Goal: Check status: Check status

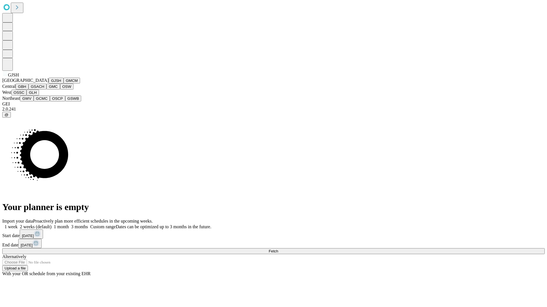
click at [49, 84] on button "GJSH" at bounding box center [56, 81] width 15 height 6
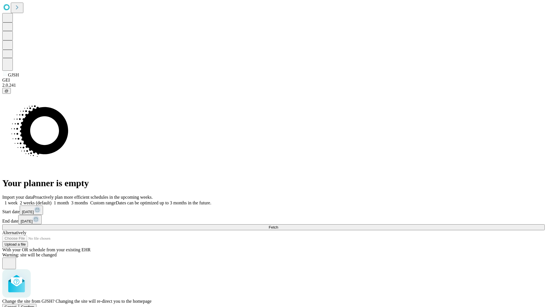
click at [34, 305] on span "Confirm" at bounding box center [27, 307] width 13 height 4
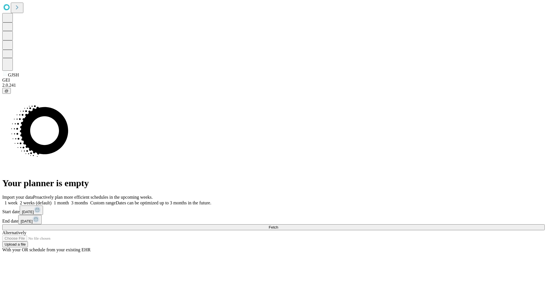
click at [52, 201] on label "2 weeks (default)" at bounding box center [35, 203] width 34 height 5
click at [278, 225] on span "Fetch" at bounding box center [272, 227] width 9 height 4
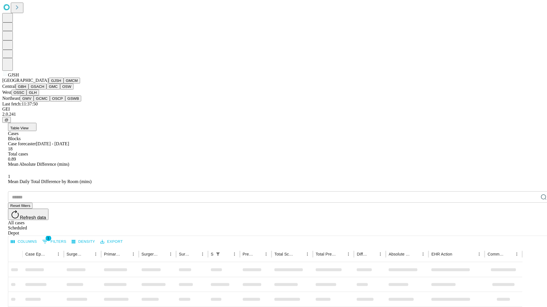
click at [63, 84] on button "GMCM" at bounding box center [71, 81] width 17 height 6
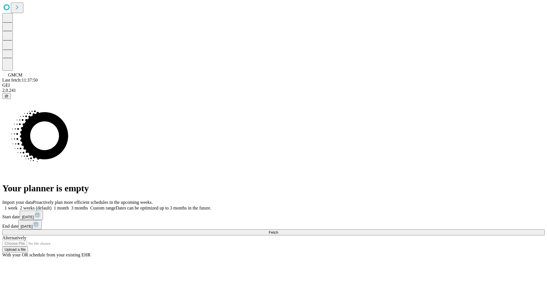
click at [52, 206] on label "2 weeks (default)" at bounding box center [35, 208] width 34 height 5
click at [278, 231] on span "Fetch" at bounding box center [272, 233] width 9 height 4
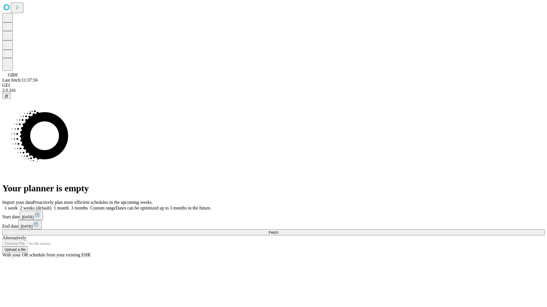
click at [52, 206] on label "2 weeks (default)" at bounding box center [35, 208] width 34 height 5
click at [278, 231] on span "Fetch" at bounding box center [272, 233] width 9 height 4
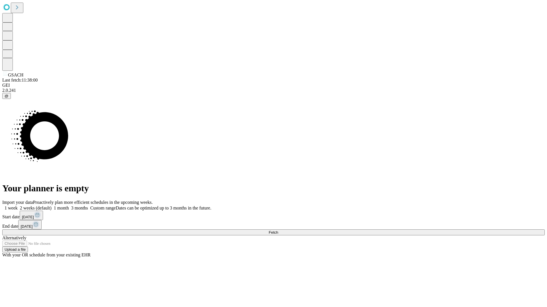
click at [52, 206] on label "2 weeks (default)" at bounding box center [35, 208] width 34 height 5
click at [278, 231] on span "Fetch" at bounding box center [272, 233] width 9 height 4
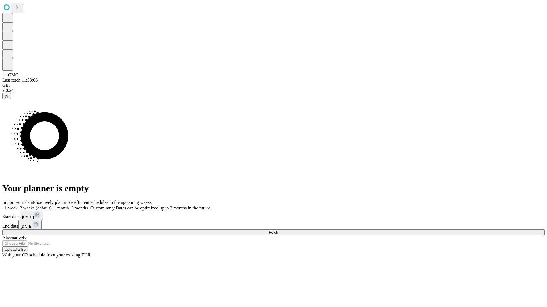
click at [52, 206] on label "2 weeks (default)" at bounding box center [35, 208] width 34 height 5
click at [278, 231] on span "Fetch" at bounding box center [272, 233] width 9 height 4
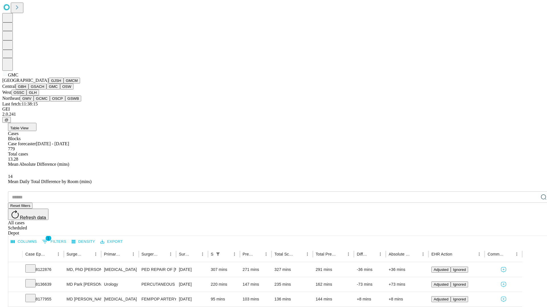
click at [60, 90] on button "OSW" at bounding box center [67, 87] width 14 height 6
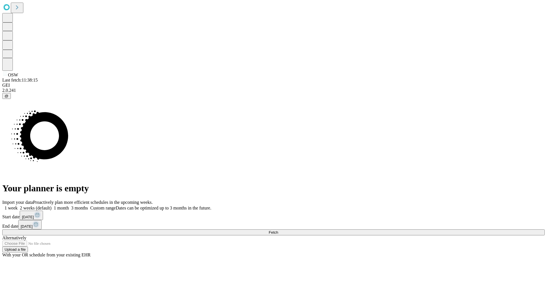
click at [52, 206] on label "2 weeks (default)" at bounding box center [35, 208] width 34 height 5
click at [278, 231] on span "Fetch" at bounding box center [272, 233] width 9 height 4
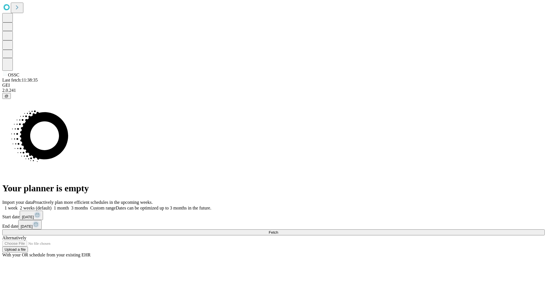
click at [52, 206] on label "2 weeks (default)" at bounding box center [35, 208] width 34 height 5
click at [278, 231] on span "Fetch" at bounding box center [272, 233] width 9 height 4
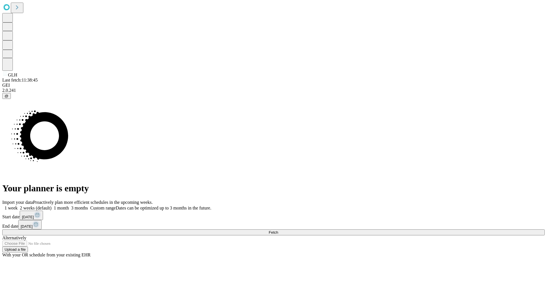
click at [278, 231] on span "Fetch" at bounding box center [272, 233] width 9 height 4
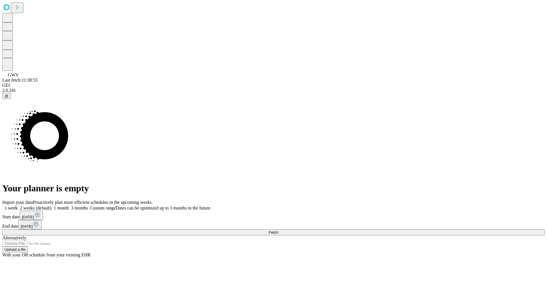
click at [52, 206] on label "2 weeks (default)" at bounding box center [35, 208] width 34 height 5
click at [278, 231] on span "Fetch" at bounding box center [272, 233] width 9 height 4
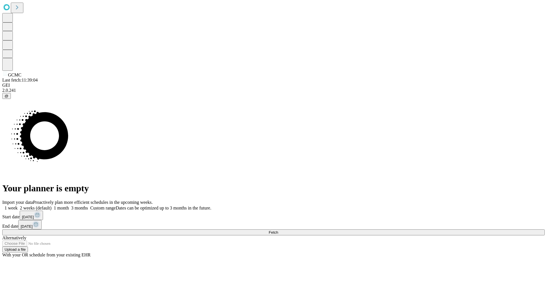
click at [52, 206] on label "2 weeks (default)" at bounding box center [35, 208] width 34 height 5
click at [278, 231] on span "Fetch" at bounding box center [272, 233] width 9 height 4
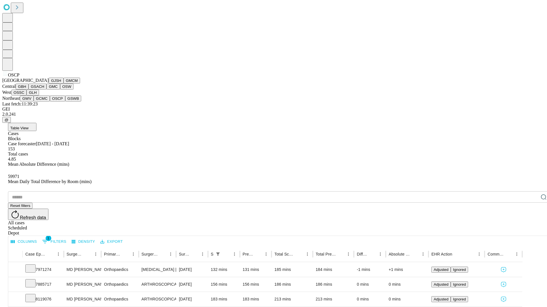
click at [65, 102] on button "GSWB" at bounding box center [73, 99] width 16 height 6
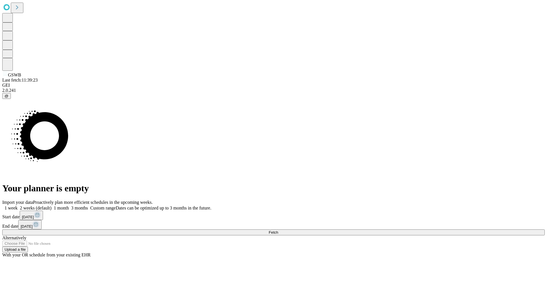
click at [52, 206] on label "2 weeks (default)" at bounding box center [35, 208] width 34 height 5
click at [278, 231] on span "Fetch" at bounding box center [272, 233] width 9 height 4
